Goal: Information Seeking & Learning: Check status

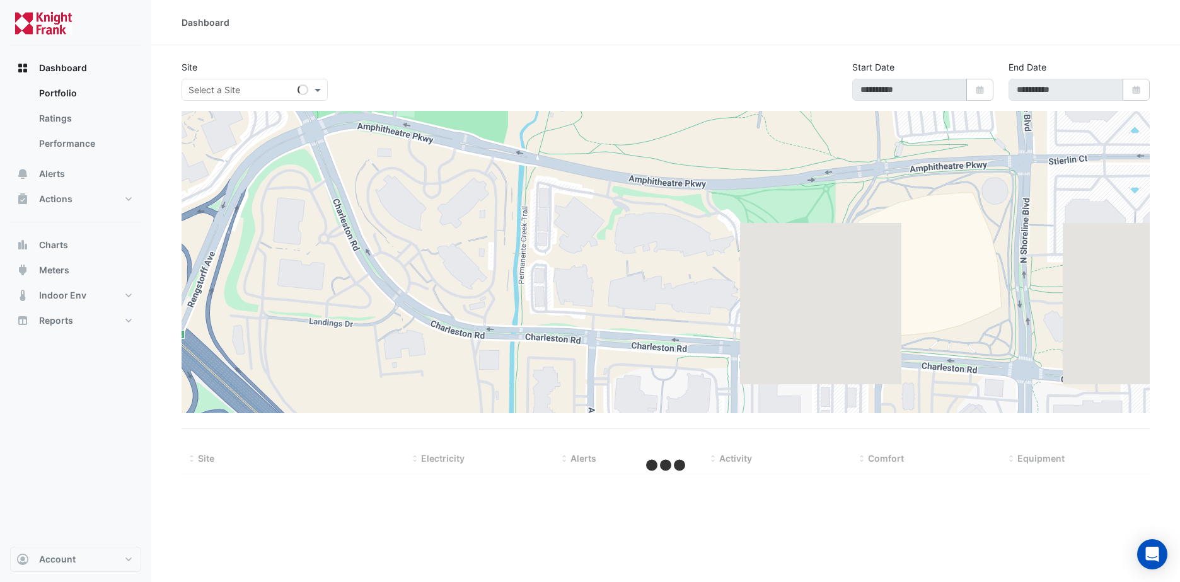
type input "**********"
select select "**"
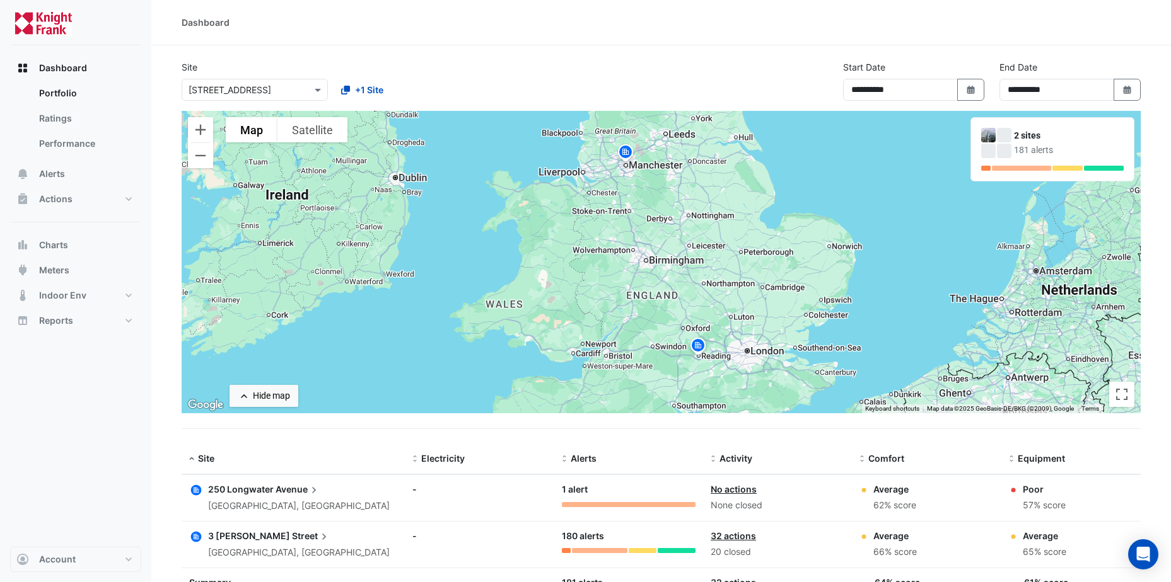
click at [285, 492] on span "Avenue" at bounding box center [297, 490] width 45 height 14
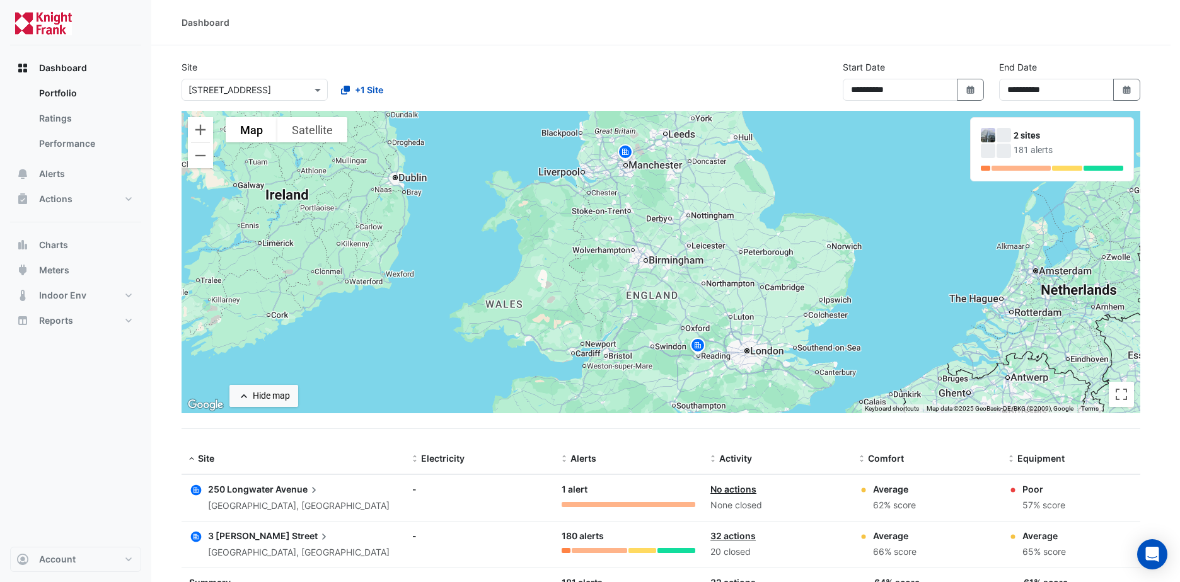
click at [536, 83] on ngb-offcanvas-backdrop at bounding box center [590, 291] width 1180 height 582
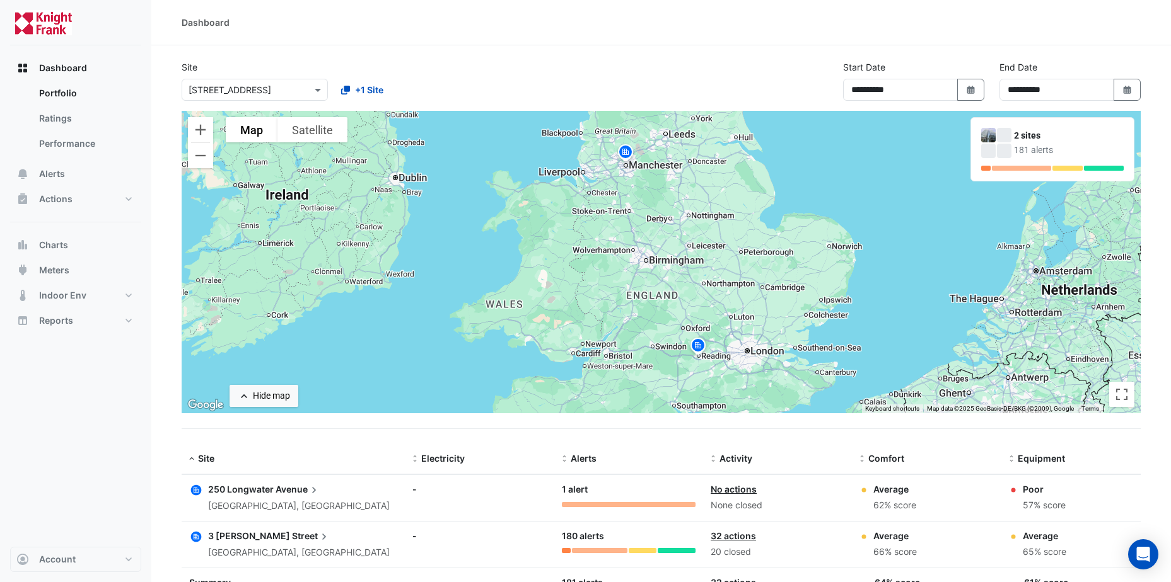
click at [634, 511] on datatable-body-cell "Alerts: 1 alert" at bounding box center [628, 498] width 149 height 46
click at [629, 507] on div at bounding box center [629, 504] width 134 height 5
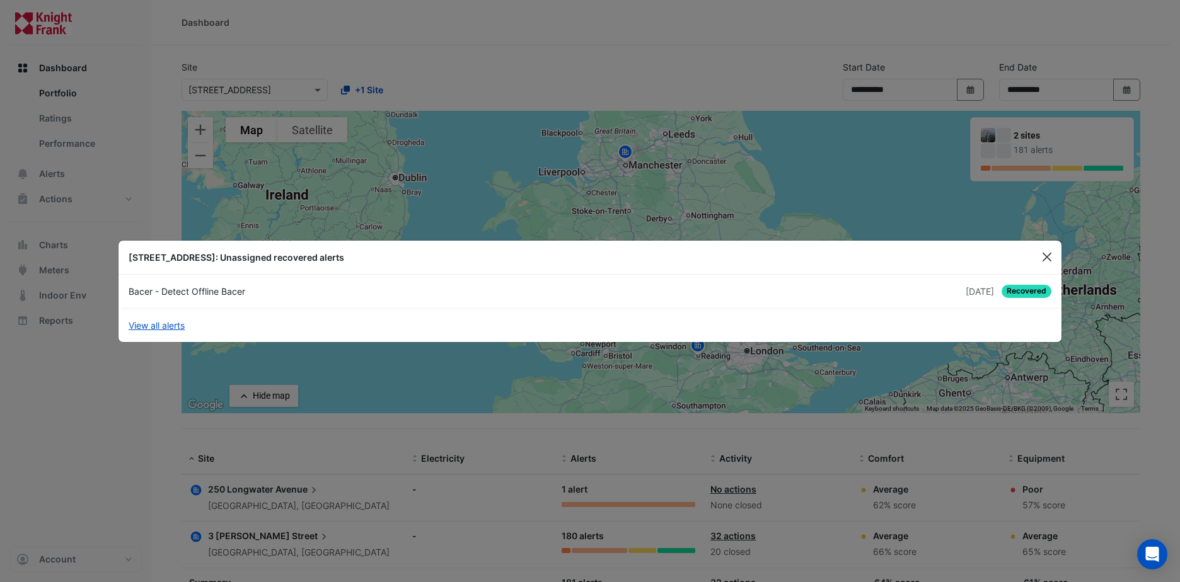
click at [1051, 257] on button "Close" at bounding box center [1047, 257] width 19 height 19
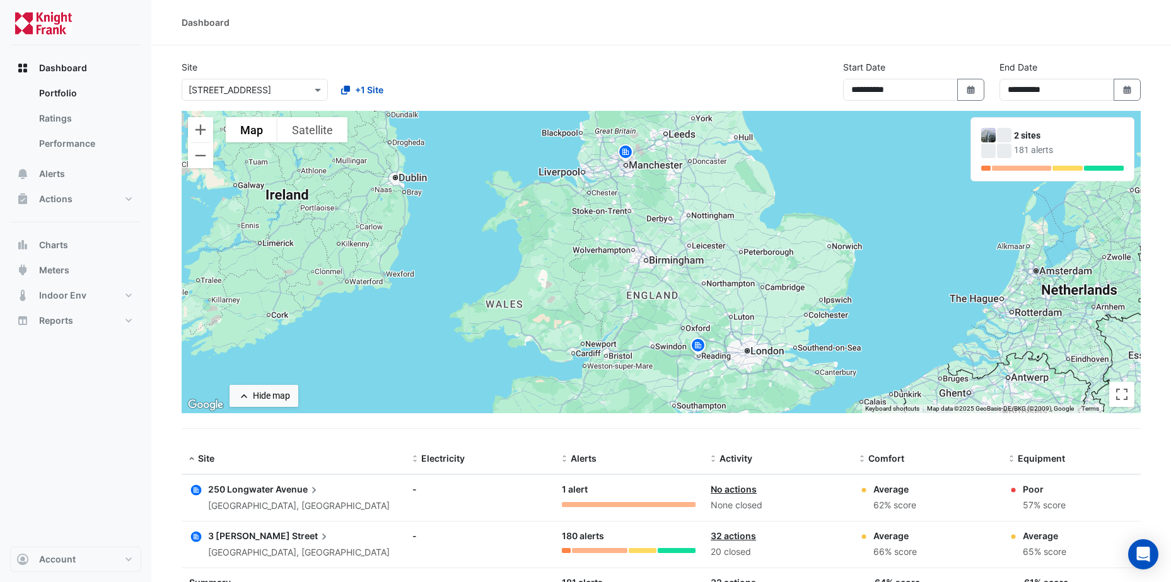
click at [243, 507] on div "[GEOGRAPHIC_DATA], [GEOGRAPHIC_DATA]" at bounding box center [299, 506] width 182 height 14
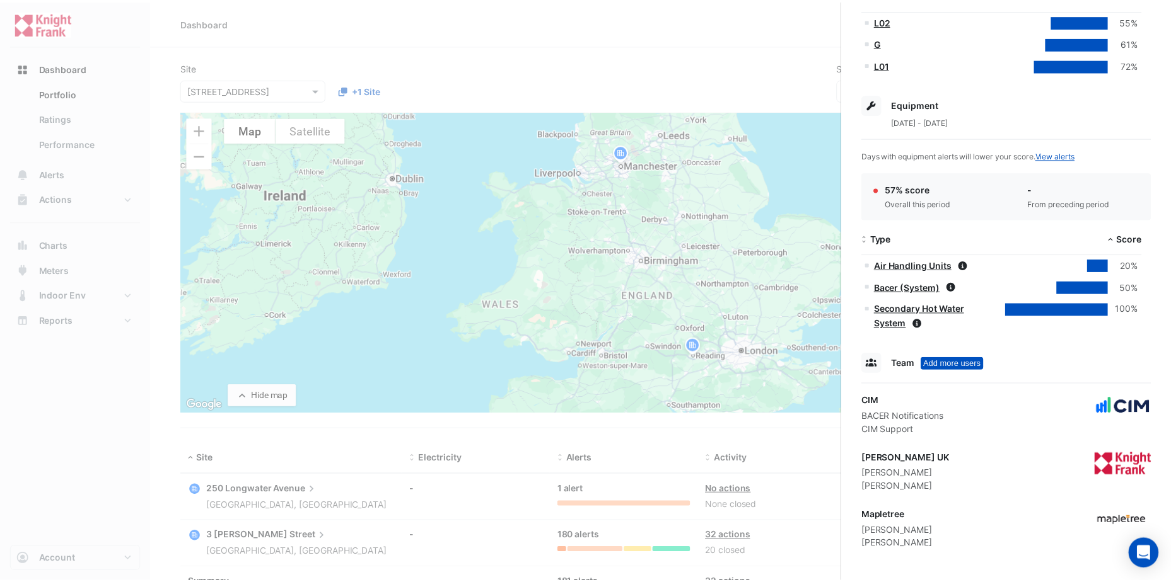
scroll to position [368, 0]
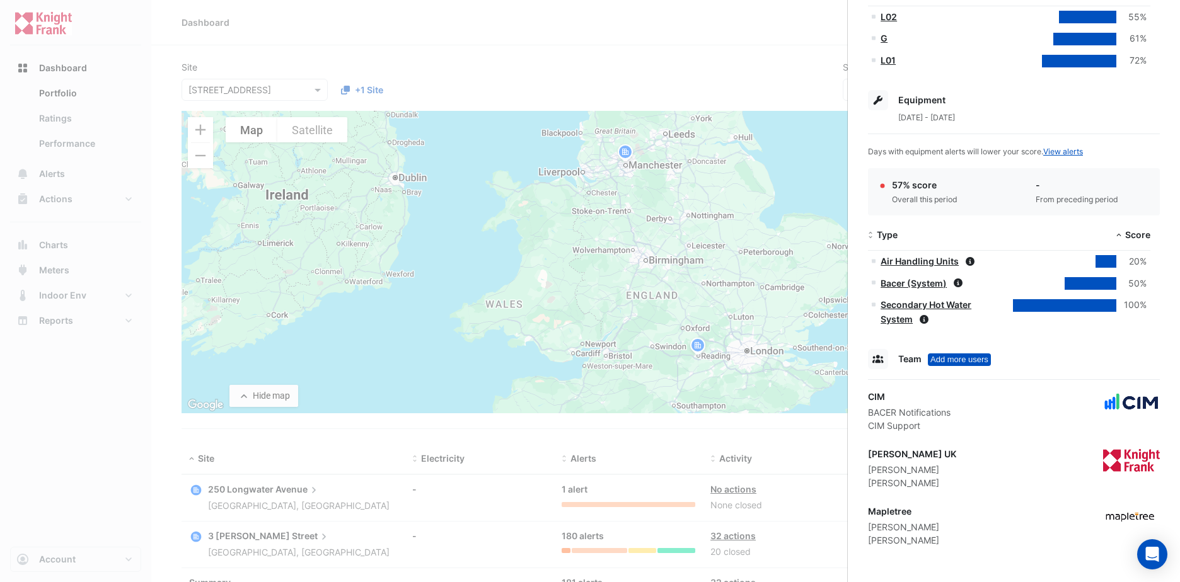
click at [67, 432] on ngb-offcanvas-backdrop at bounding box center [590, 291] width 1180 height 582
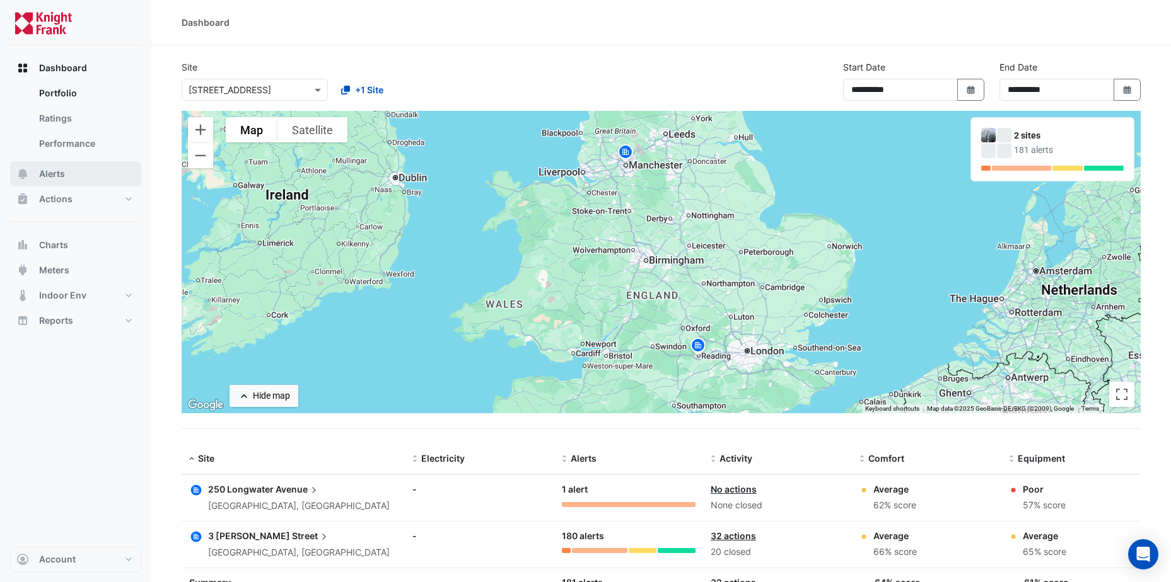
click at [79, 171] on button "Alerts" at bounding box center [75, 173] width 131 height 25
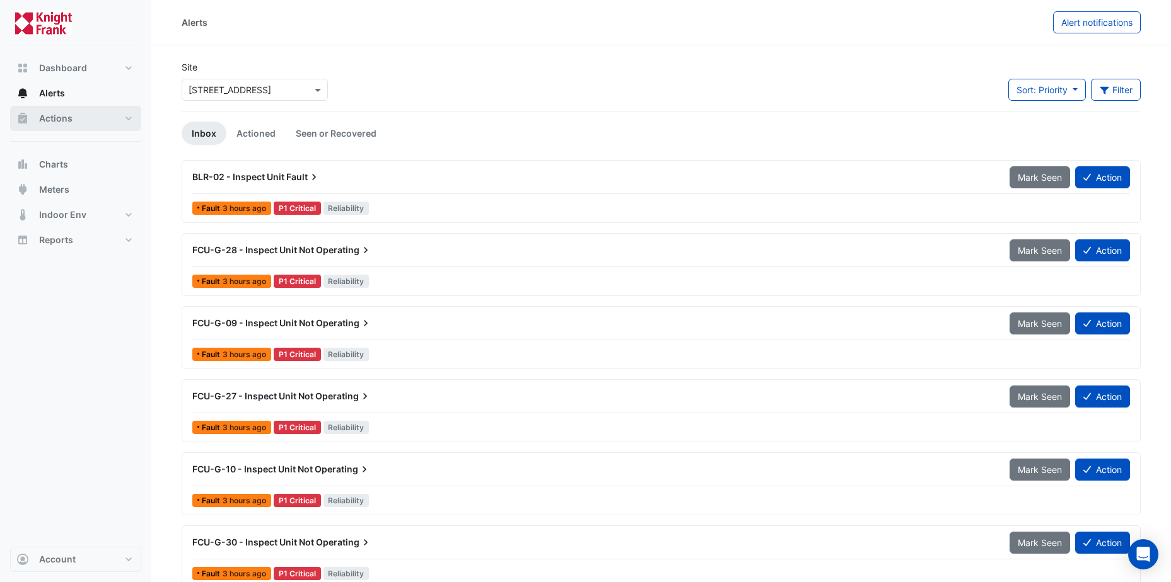
click at [86, 117] on button "Actions" at bounding box center [75, 118] width 131 height 25
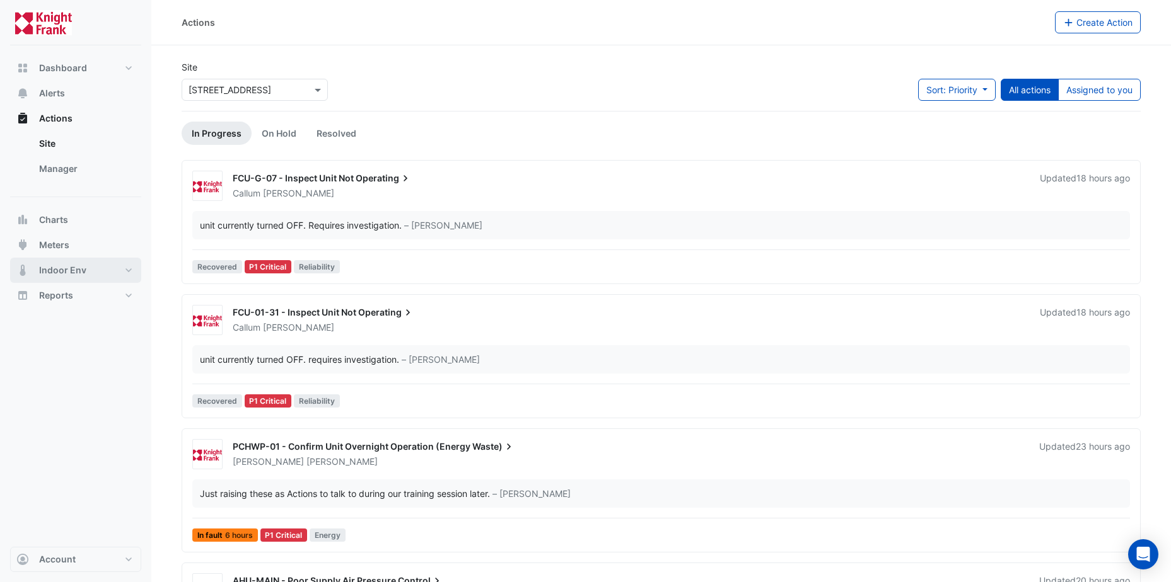
click at [69, 268] on span "Indoor Env" at bounding box center [62, 270] width 47 height 13
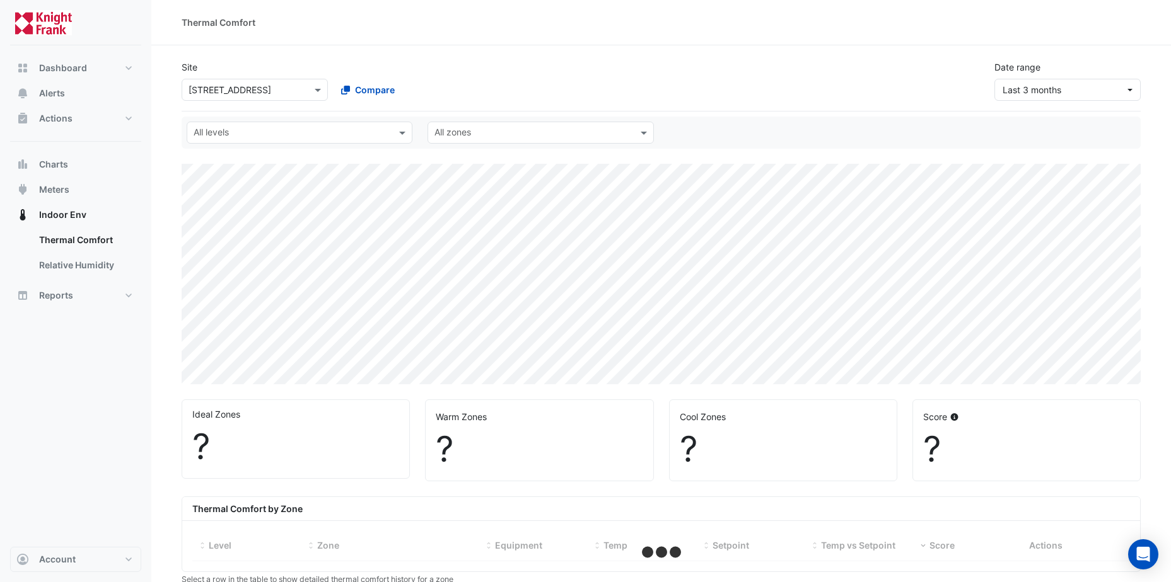
select select "**"
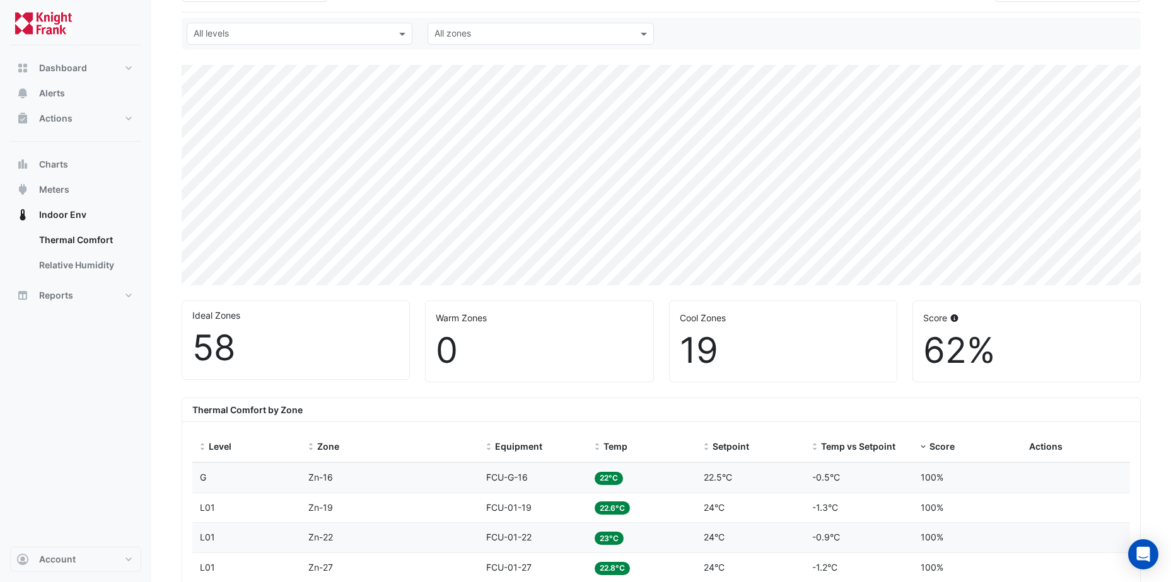
scroll to position [63, 0]
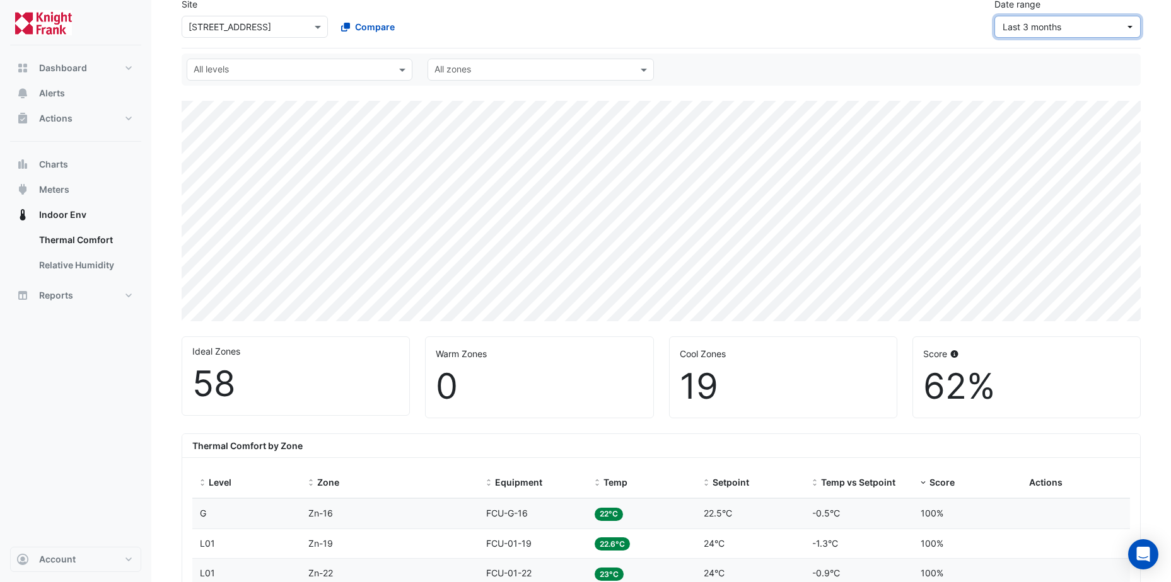
click at [1131, 28] on button "Last 3 months" at bounding box center [1067, 27] width 146 height 22
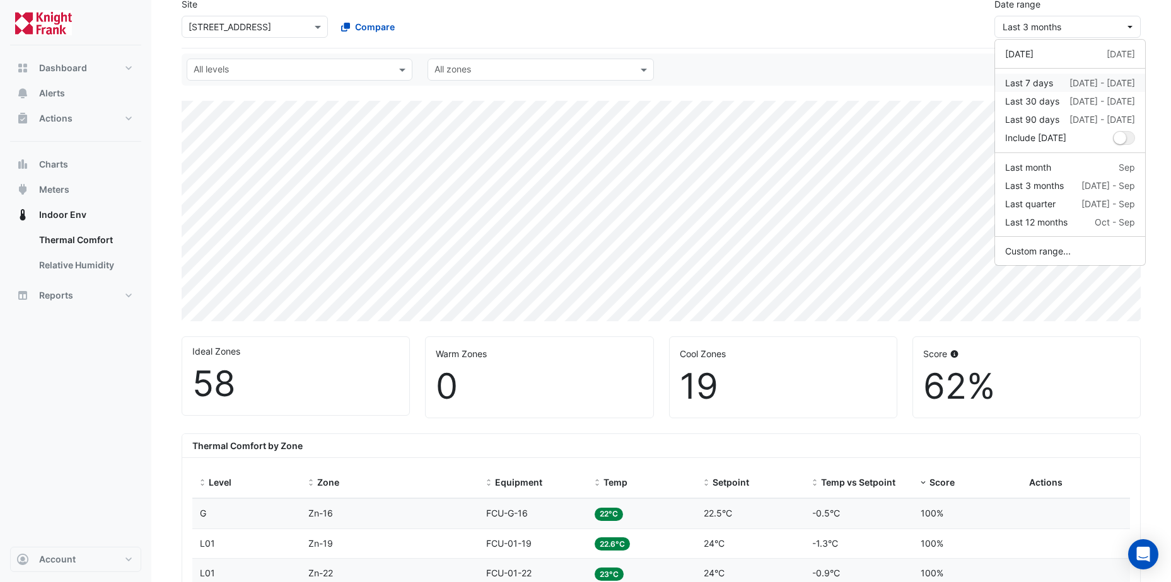
click at [1053, 84] on div "Last 7 days [DATE] - [DATE]" at bounding box center [1070, 82] width 130 height 13
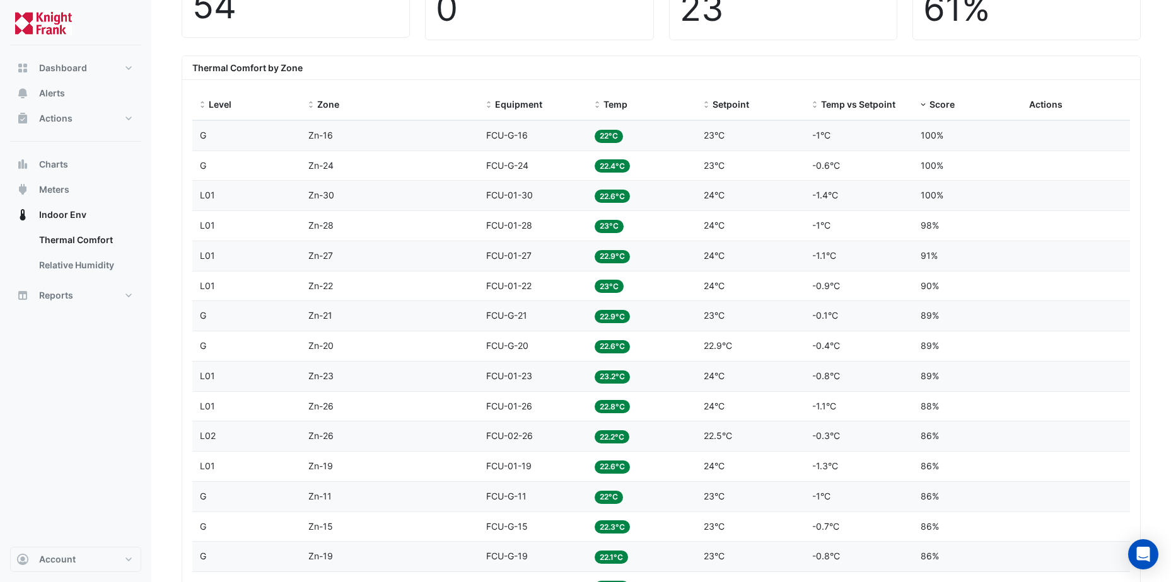
scroll to position [378, 0]
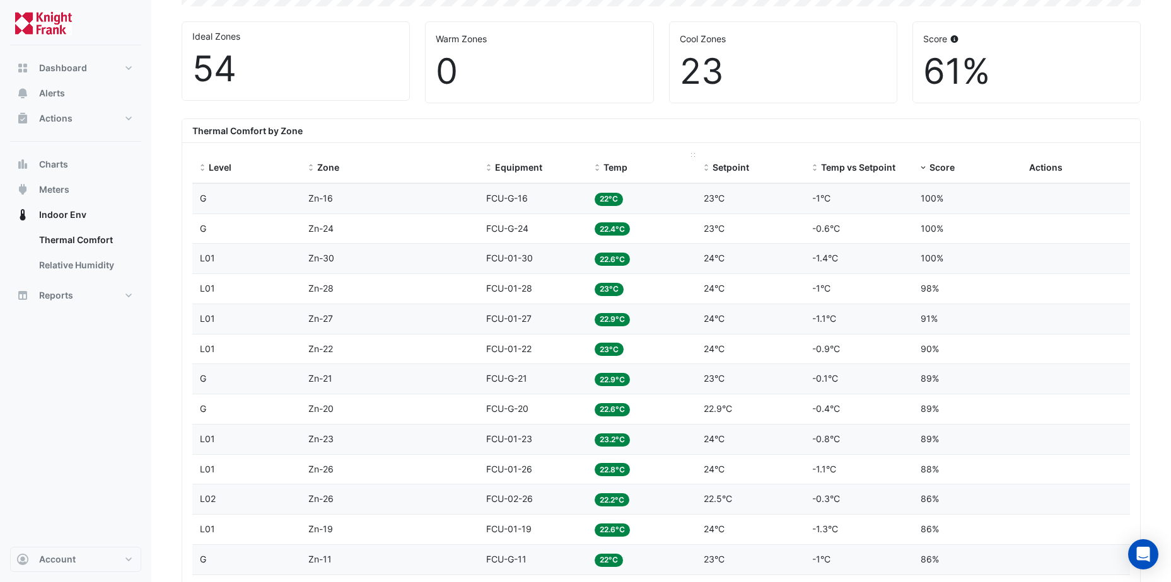
click at [618, 170] on span "Temp" at bounding box center [615, 167] width 24 height 11
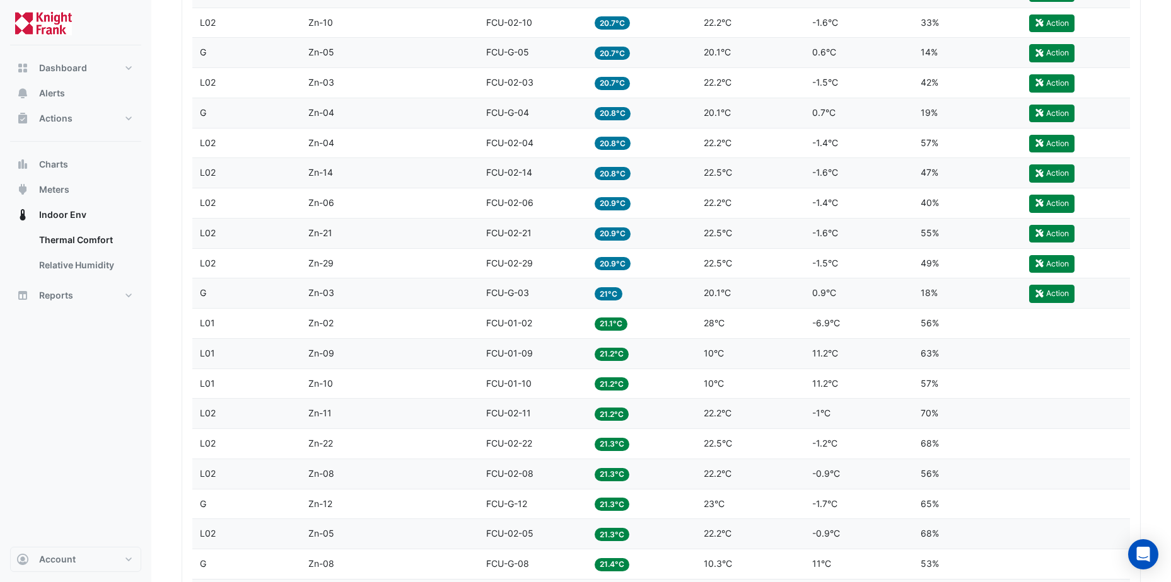
scroll to position [1009, 0]
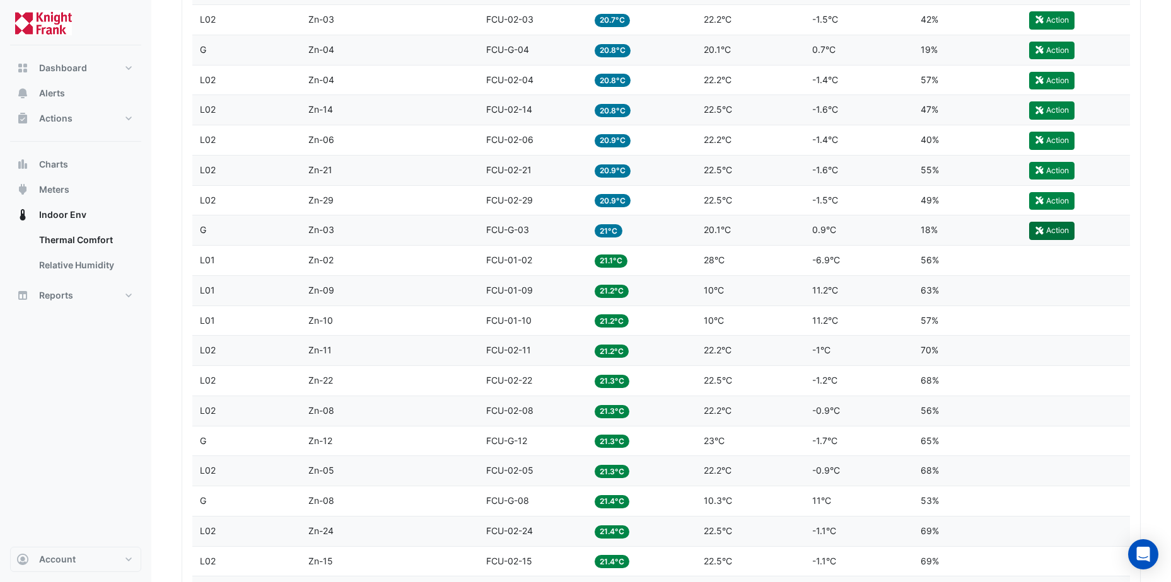
click at [1042, 229] on icon "button" at bounding box center [1039, 230] width 8 height 8
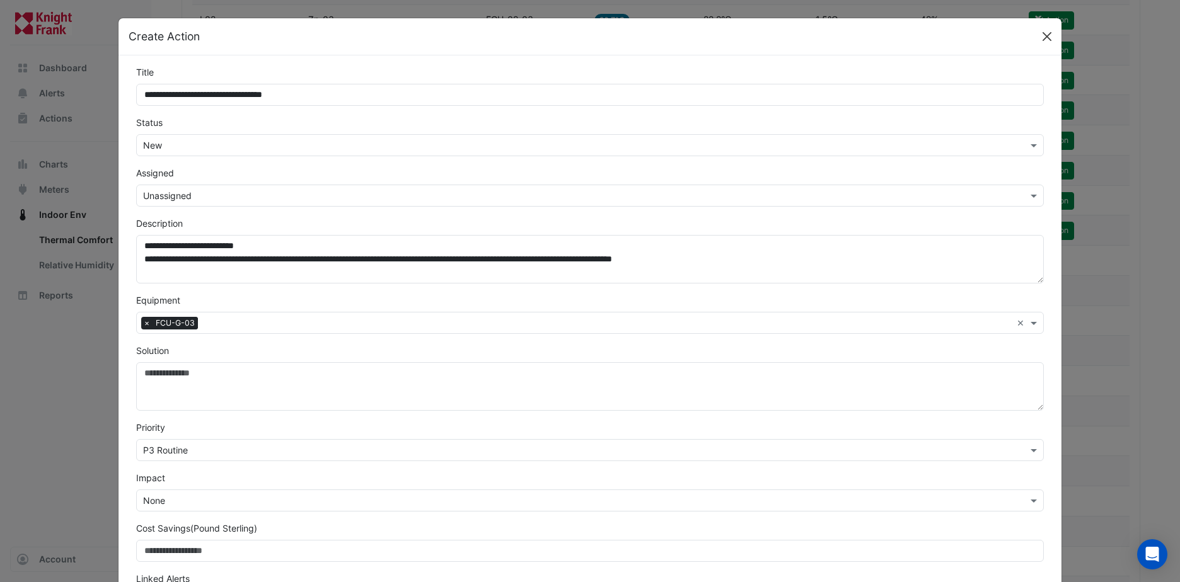
click at [1039, 40] on button "Close" at bounding box center [1047, 36] width 19 height 19
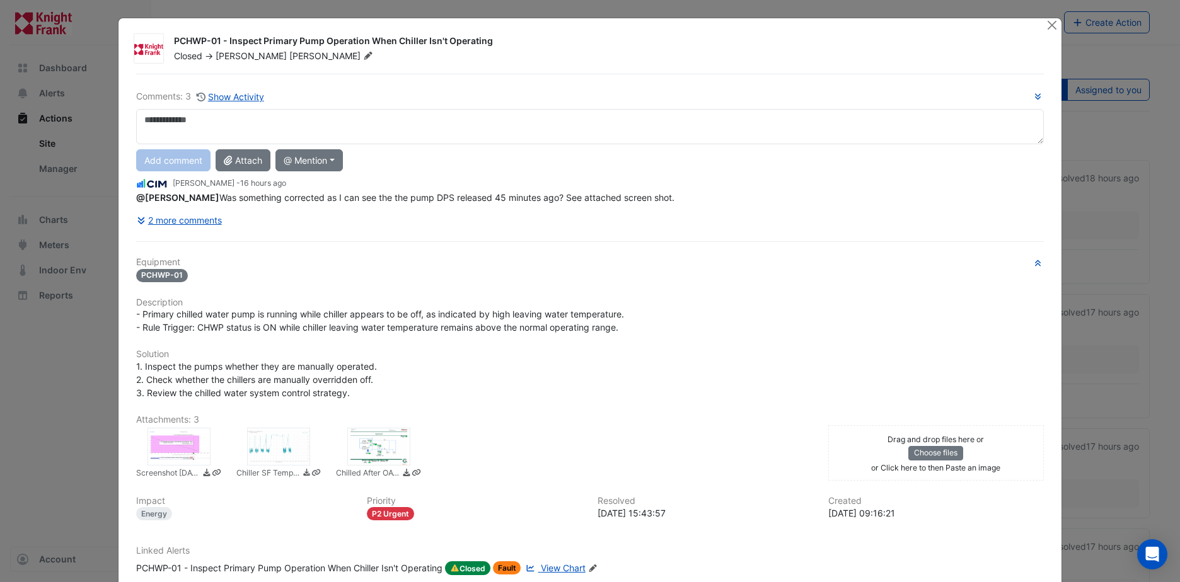
click at [195, 446] on div at bounding box center [179, 447] width 63 height 38
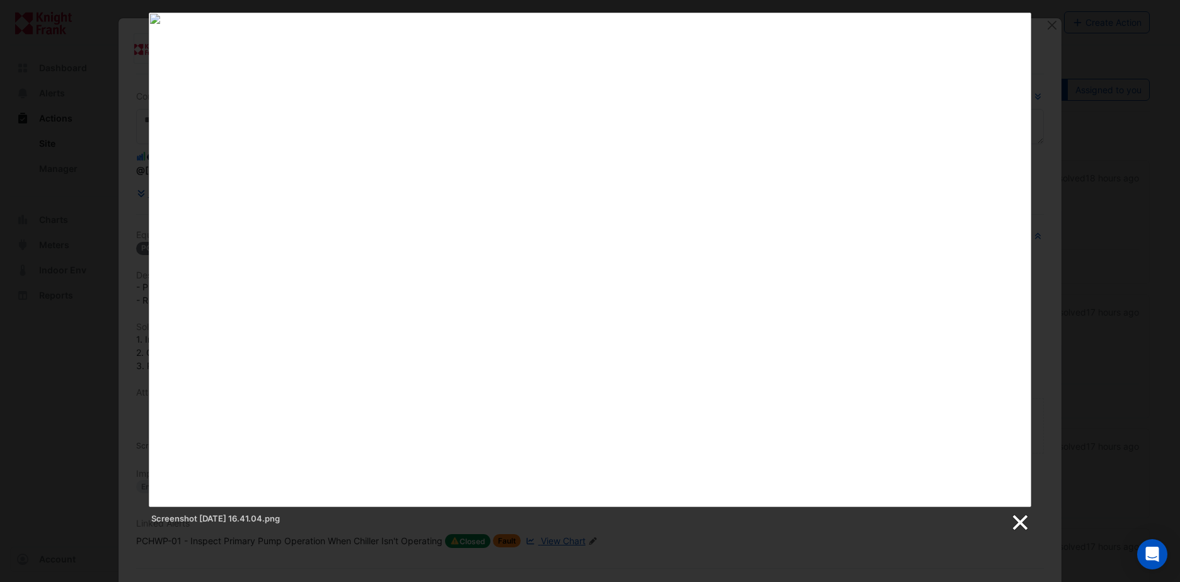
click at [1022, 524] on link at bounding box center [1019, 523] width 19 height 19
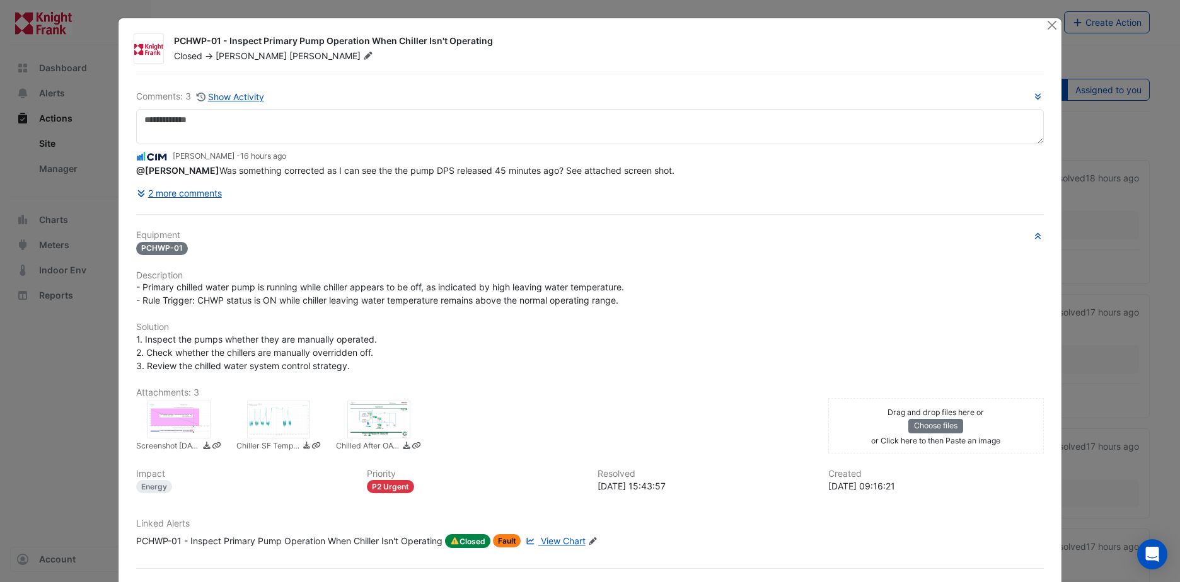
click at [275, 417] on div at bounding box center [278, 420] width 63 height 38
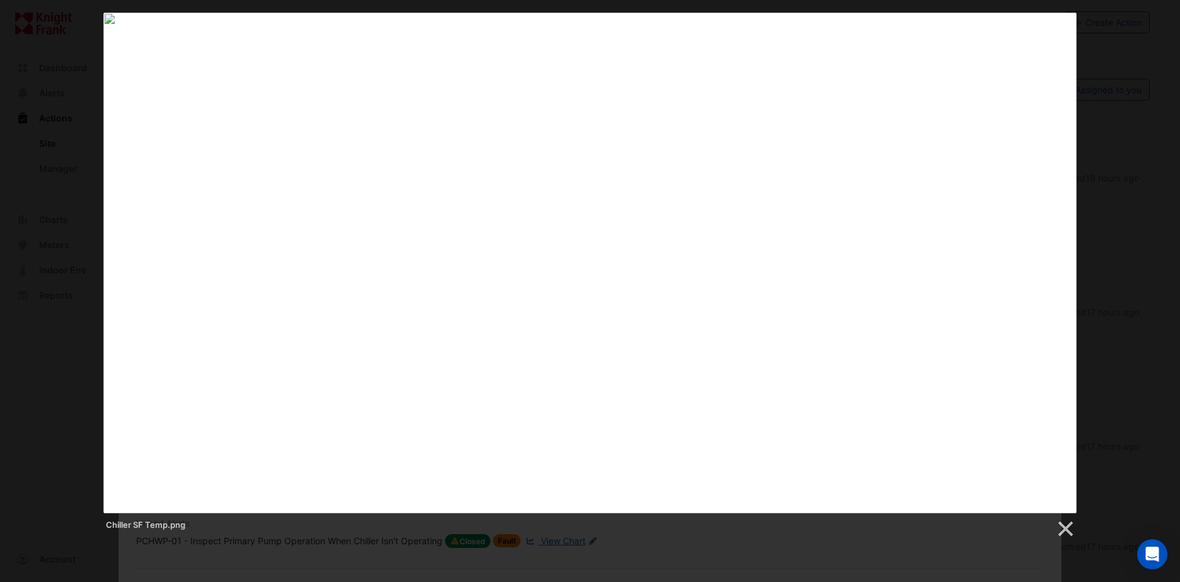
click at [1058, 519] on div "Chiller SF Temp.png" at bounding box center [589, 526] width 973 height 25
click at [1069, 527] on link at bounding box center [1064, 529] width 19 height 19
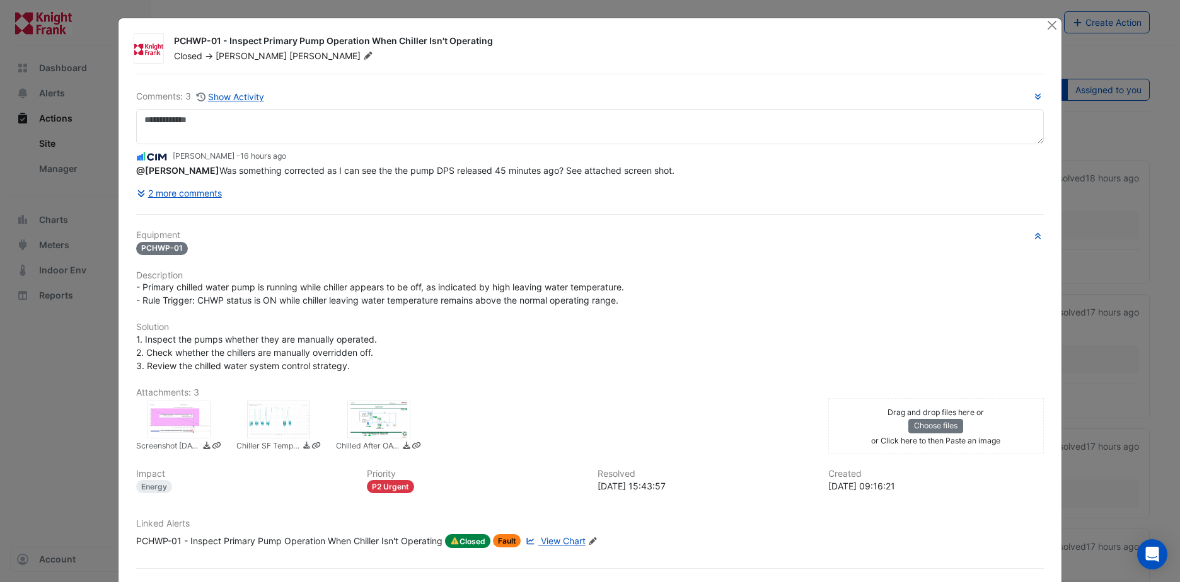
click at [383, 427] on div at bounding box center [378, 420] width 63 height 38
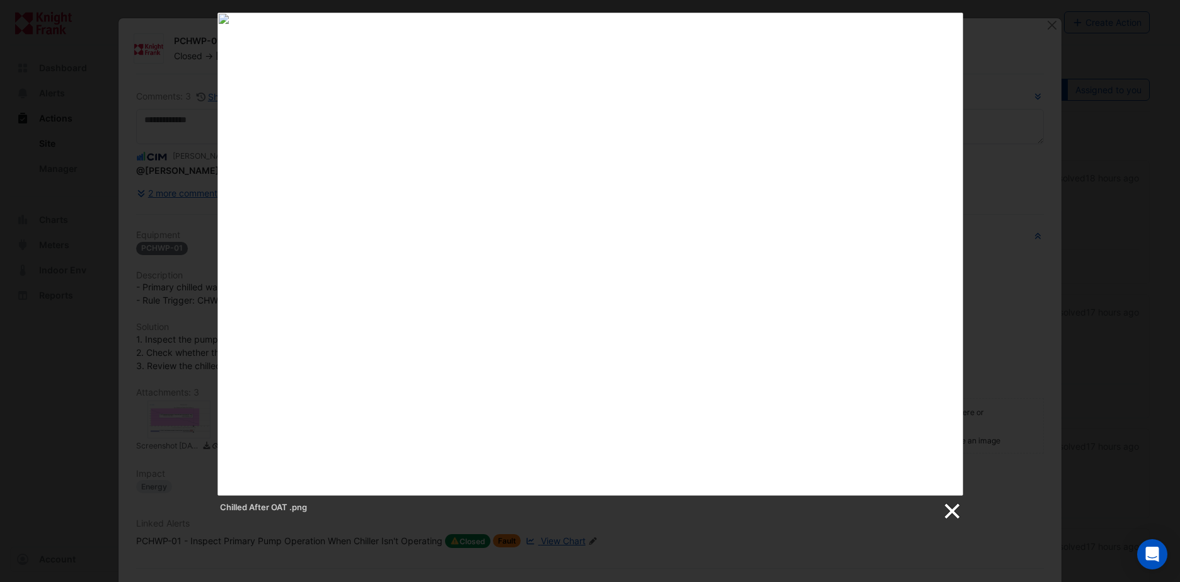
click at [954, 518] on link at bounding box center [951, 511] width 19 height 19
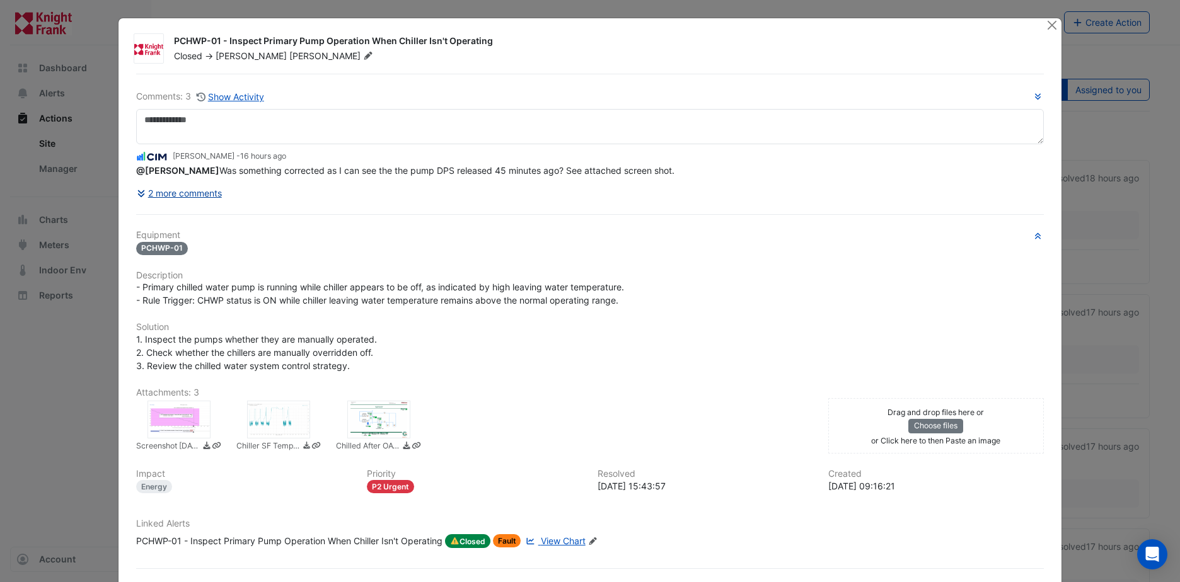
click at [194, 195] on button "2 more comments" at bounding box center [179, 193] width 86 height 22
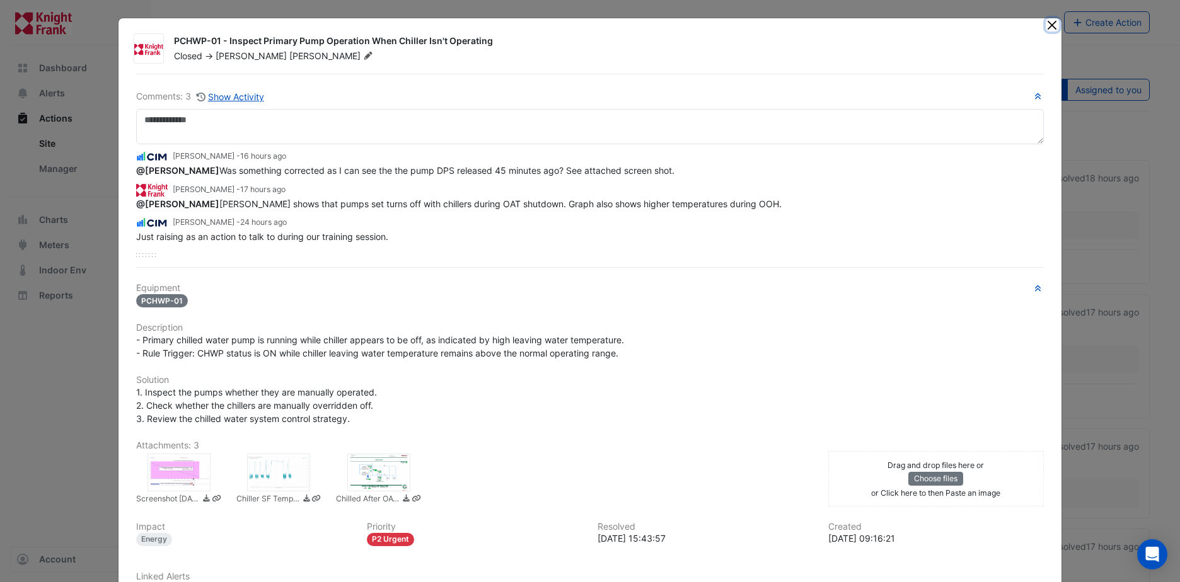
click at [1050, 25] on button "Close" at bounding box center [1052, 24] width 13 height 13
